Goal: Task Accomplishment & Management: Manage account settings

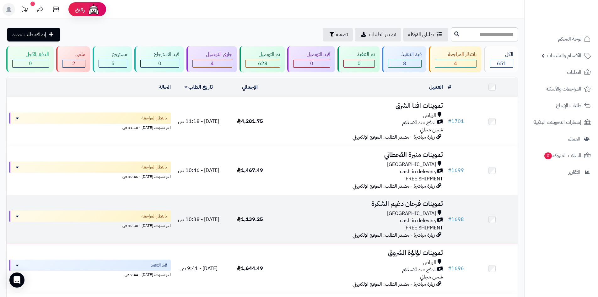
click at [316, 220] on div "cash in delevery" at bounding box center [360, 220] width 165 height 7
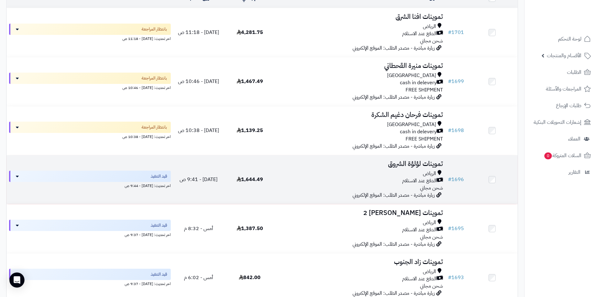
scroll to position [94, 0]
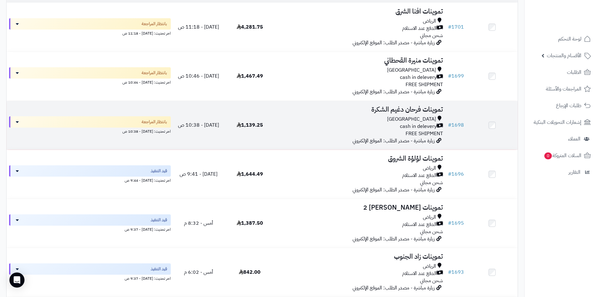
click at [128, 128] on div "اخر تحديث: [DATE] - 10:38 ص" at bounding box center [90, 130] width 162 height 7
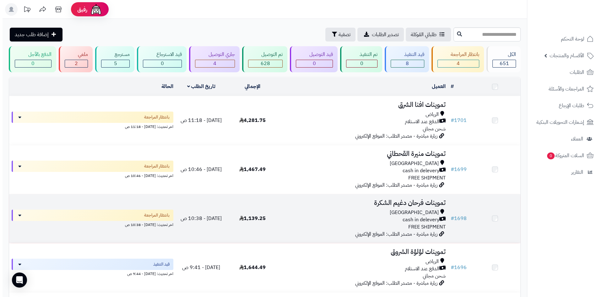
scroll to position [88, 0]
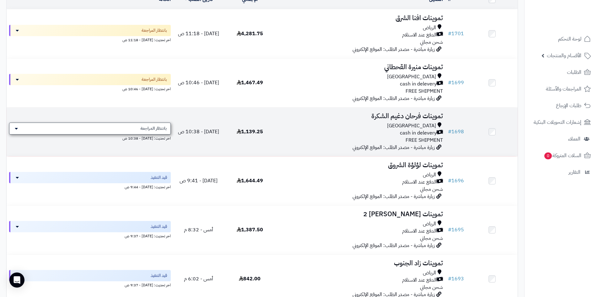
click at [153, 130] on span "بانتظار المراجعة" at bounding box center [153, 128] width 26 height 6
